Goal: Transaction & Acquisition: Purchase product/service

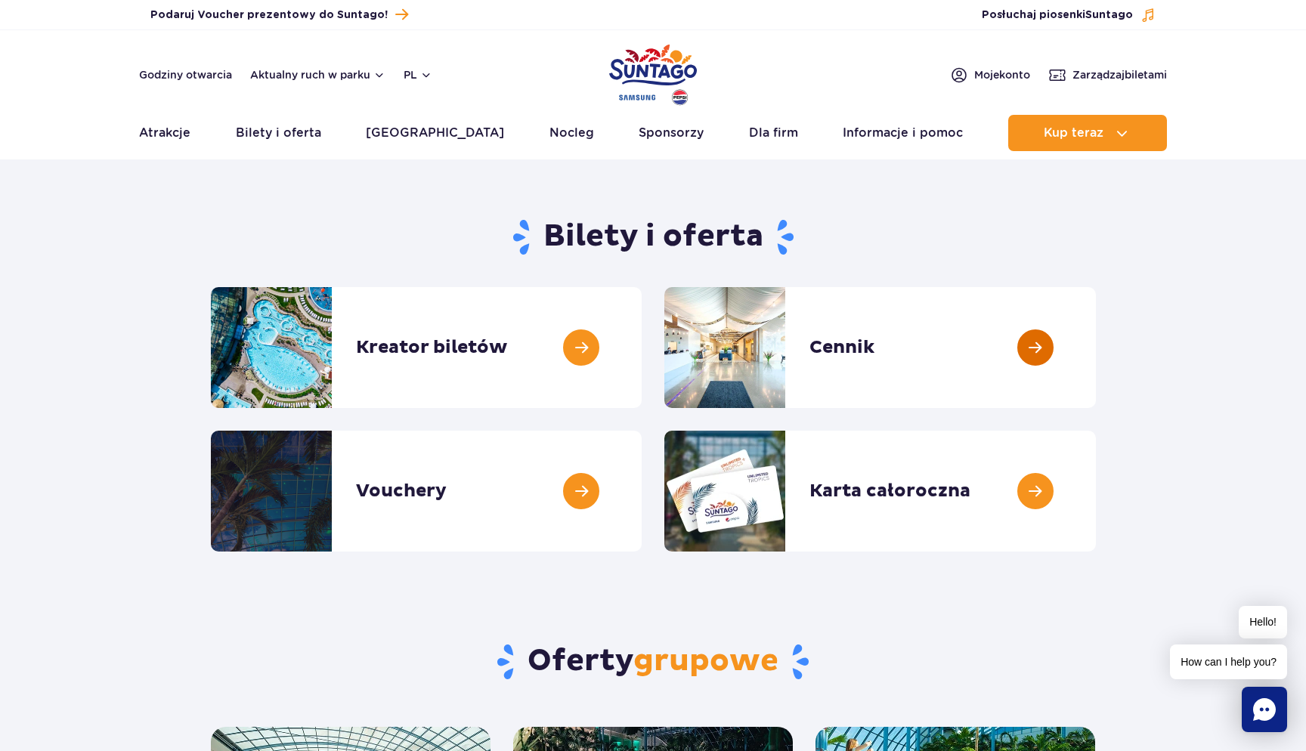
click at [1096, 328] on link at bounding box center [1096, 347] width 0 height 121
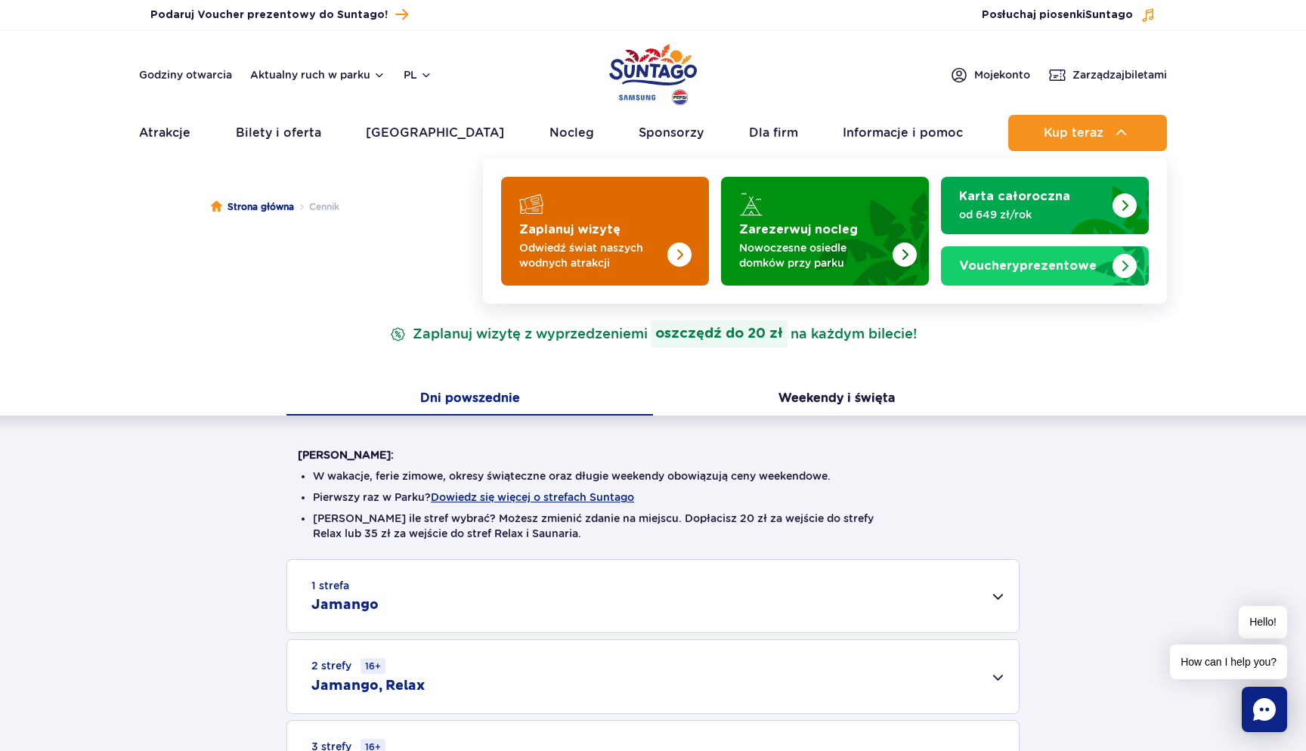
click at [635, 232] on img "Zaplanuj wizytę" at bounding box center [649, 227] width 120 height 118
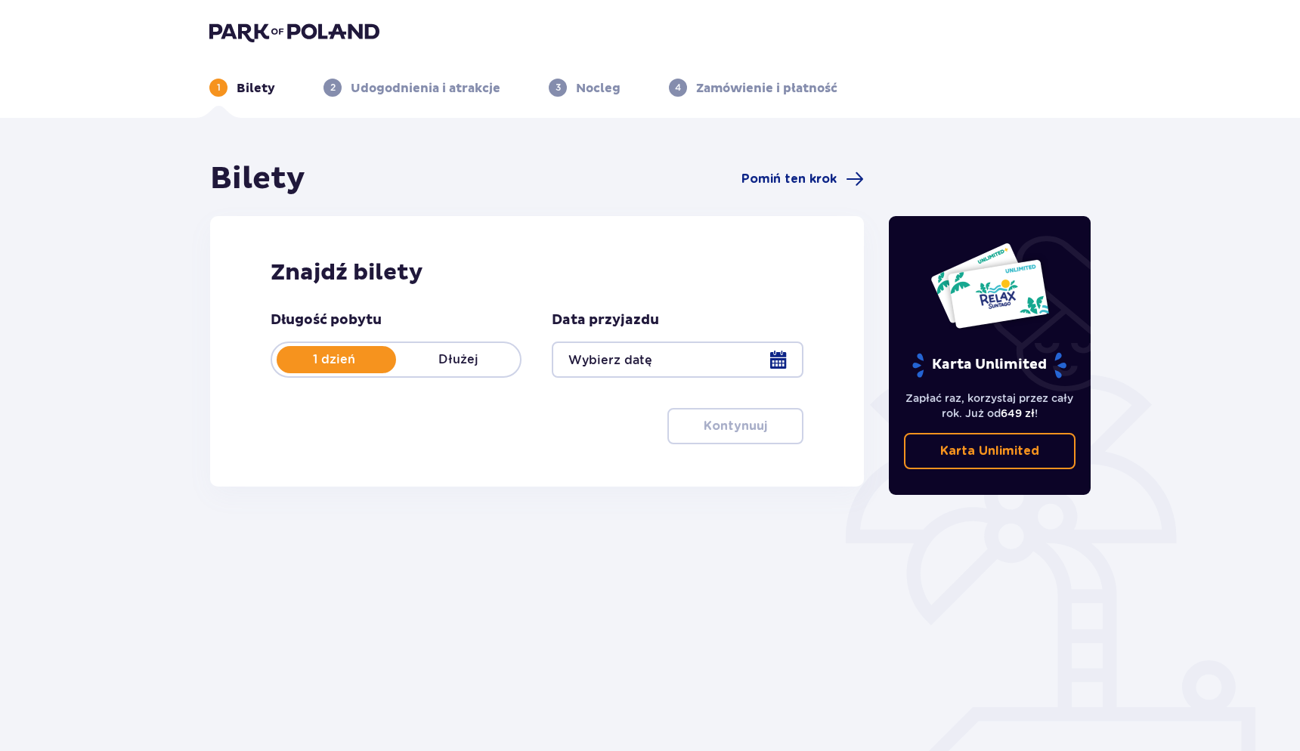
click at [639, 359] on div at bounding box center [677, 360] width 251 height 36
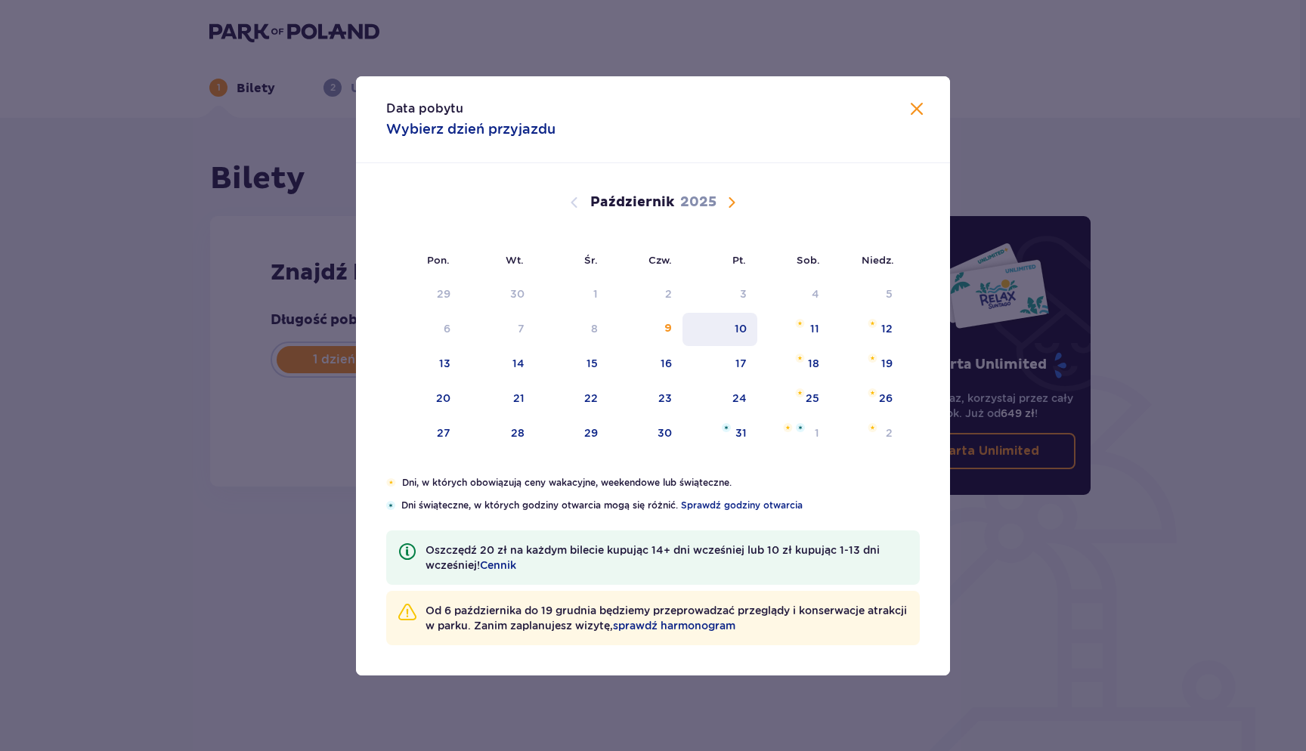
click at [749, 333] on div "10" at bounding box center [719, 329] width 75 height 33
type input "10.10.25"
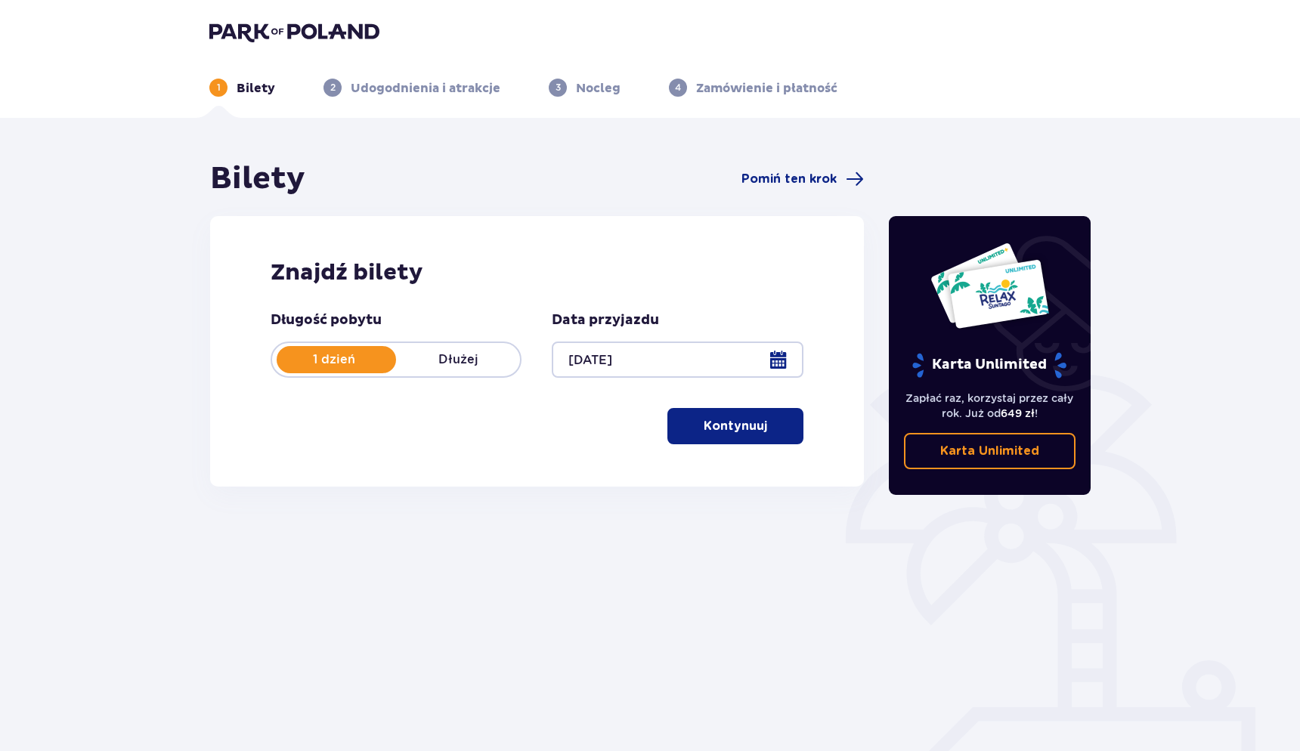
click at [725, 438] on button "Kontynuuj" at bounding box center [735, 426] width 136 height 36
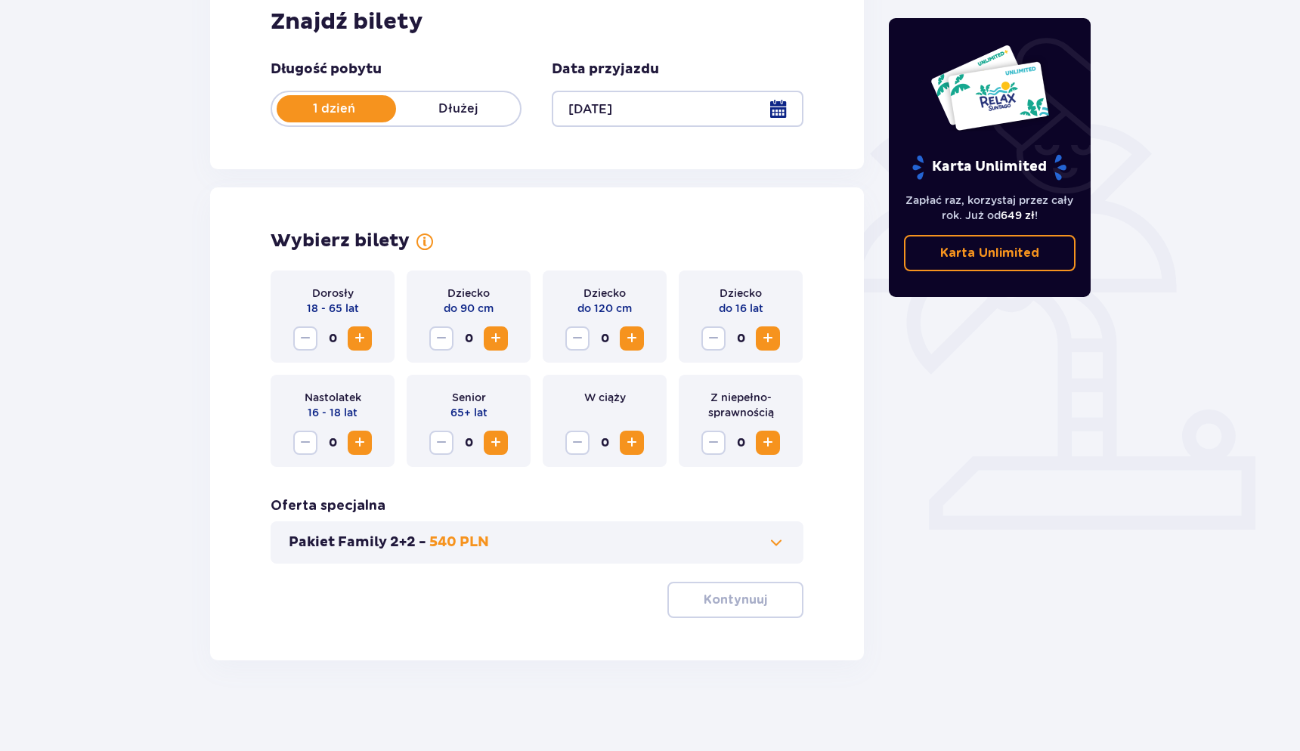
scroll to position [251, 0]
click at [357, 345] on span "Zwiększ" at bounding box center [360, 339] width 18 height 18
click at [690, 608] on button "Kontynuuj" at bounding box center [735, 600] width 136 height 36
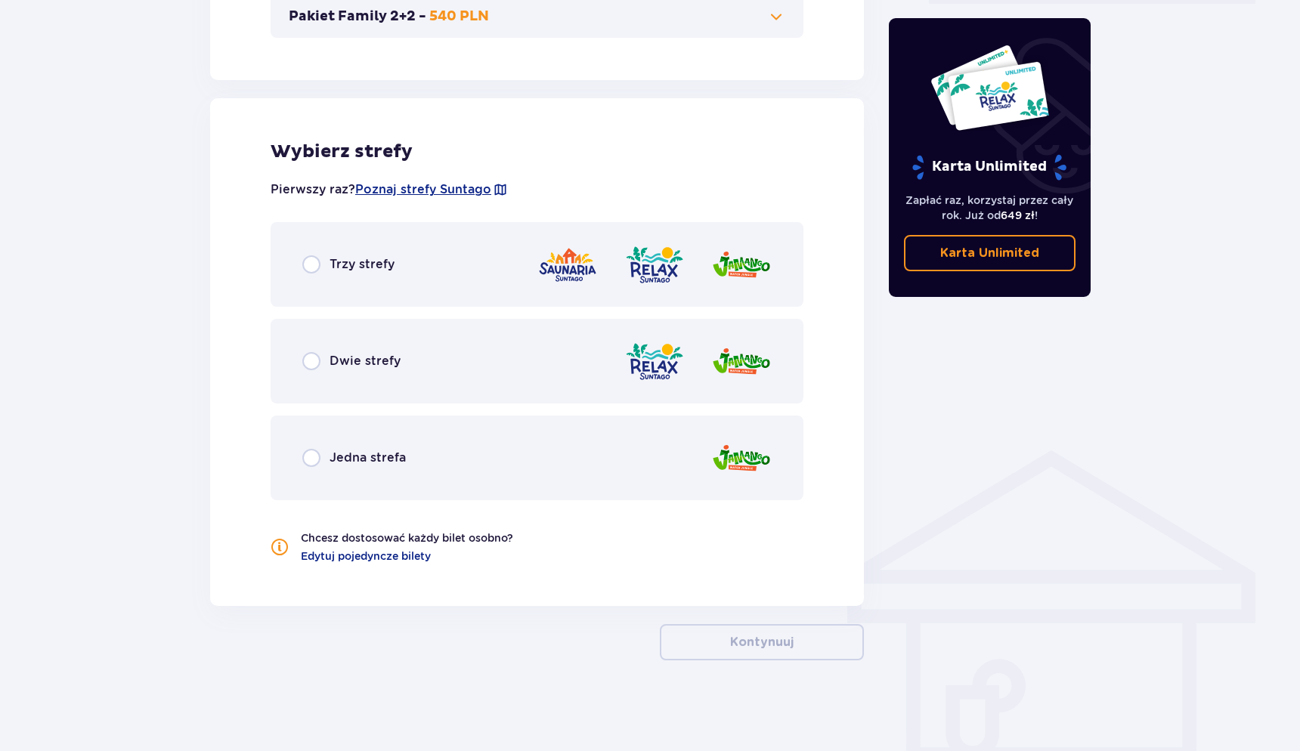
scroll to position [777, 0]
click at [377, 270] on span "Trzy strefy" at bounding box center [362, 264] width 65 height 17
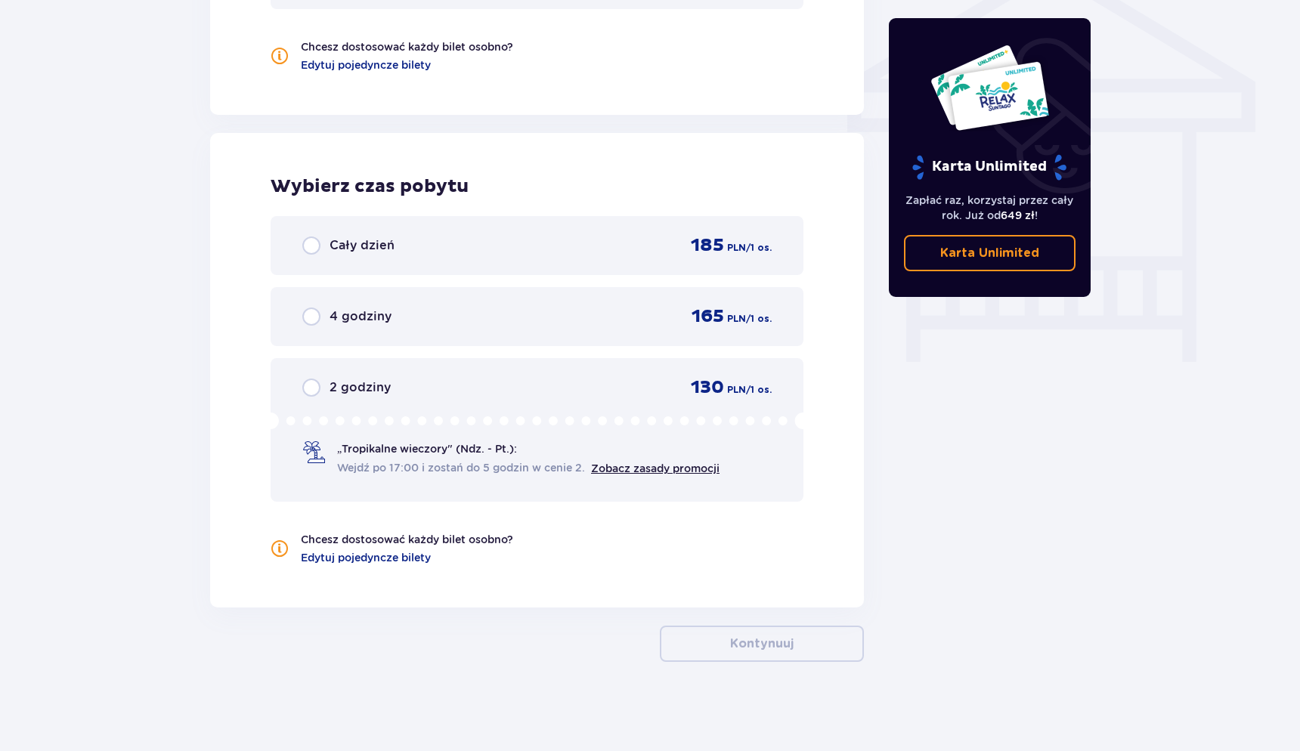
scroll to position [1270, 0]
click at [641, 470] on link "Zobacz zasady promocji" at bounding box center [655, 467] width 128 height 12
